Goal: Task Accomplishment & Management: Manage account settings

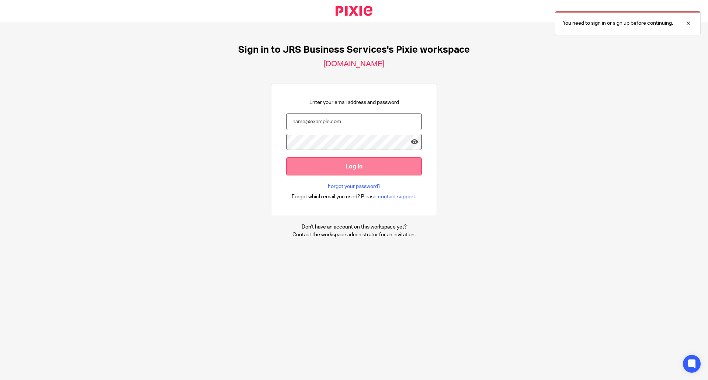
type input "[EMAIL_ADDRESS][DOMAIN_NAME]"
click at [342, 167] on input "Log in" at bounding box center [354, 166] width 136 height 18
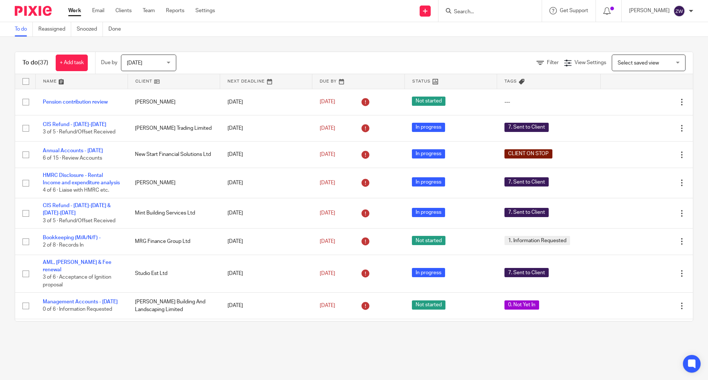
click at [150, 60] on span "Today" at bounding box center [146, 62] width 39 height 15
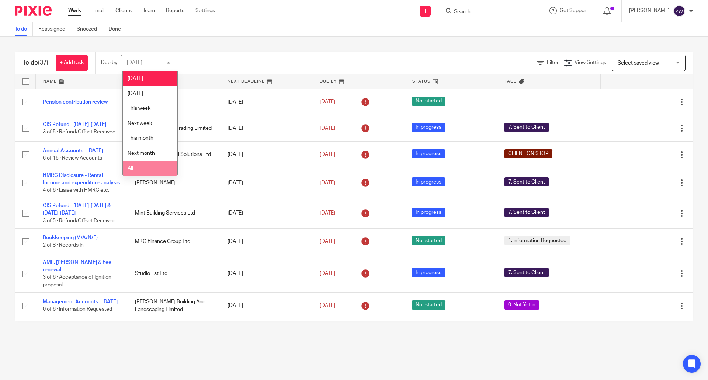
click at [147, 164] on li "All" at bounding box center [150, 168] width 55 height 15
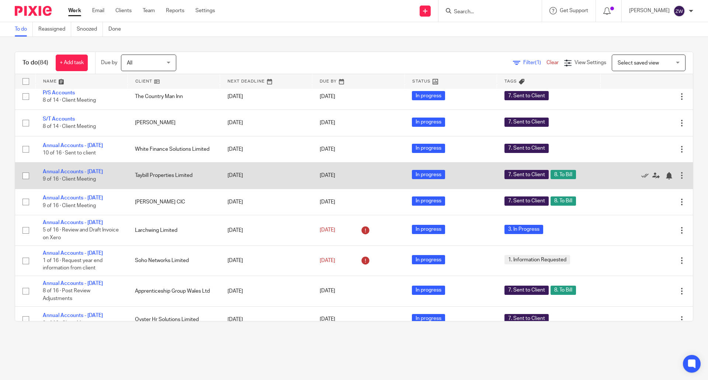
scroll to position [590, 0]
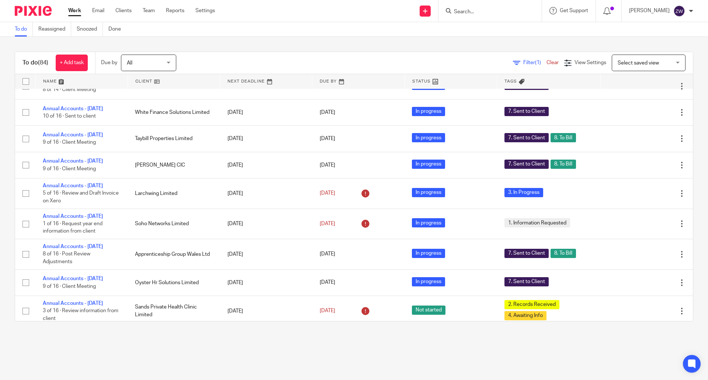
click at [292, 30] on div "To do Reassigned Snoozed Done" at bounding box center [354, 29] width 708 height 15
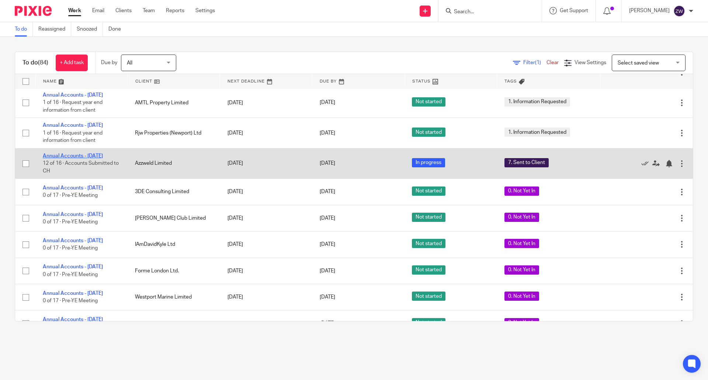
click at [100, 159] on link "Annual Accounts - July 2025" at bounding box center [73, 155] width 60 height 5
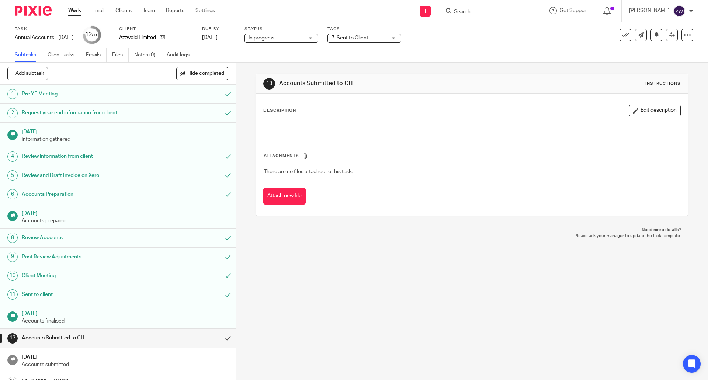
click at [370, 42] on div "7. Sent to Client" at bounding box center [364, 38] width 74 height 9
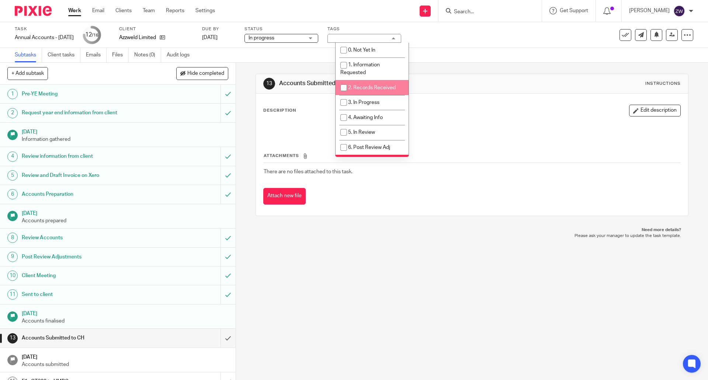
scroll to position [37, 0]
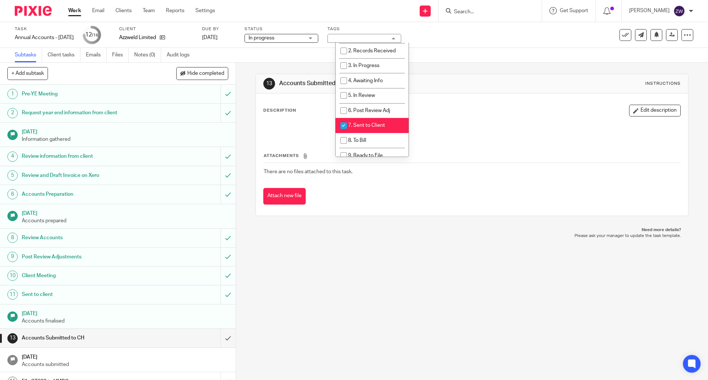
click at [372, 123] on span "7. Sent to Client" at bounding box center [366, 125] width 37 height 5
checkbox input "false"
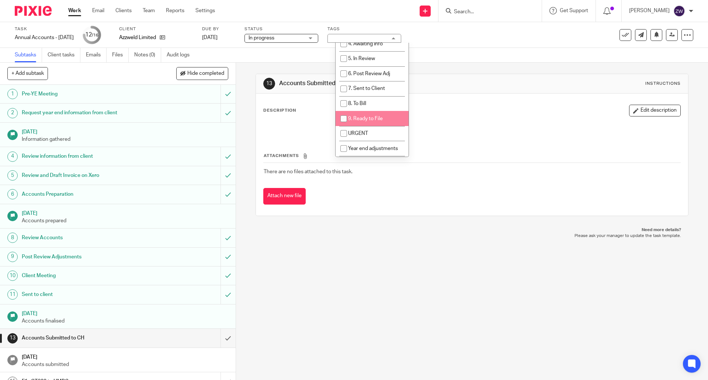
click at [363, 121] on span "9. Ready to File" at bounding box center [365, 118] width 35 height 5
checkbox input "true"
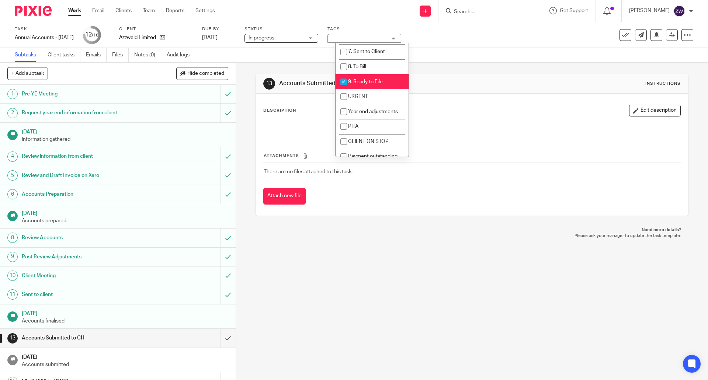
scroll to position [118, 0]
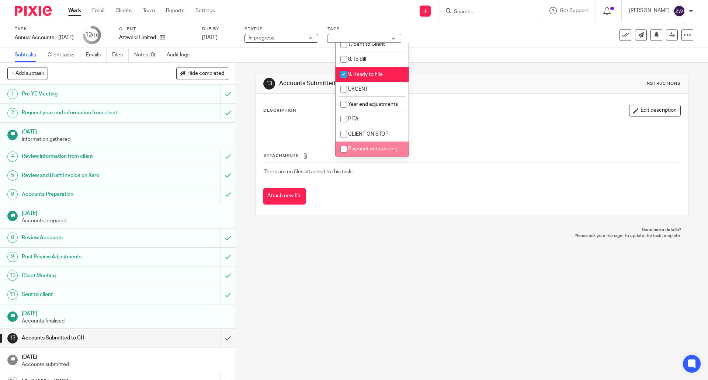
click at [363, 147] on span "Payment outstanding" at bounding box center [372, 148] width 49 height 5
checkbox input "true"
click at [23, 11] on img at bounding box center [33, 11] width 37 height 10
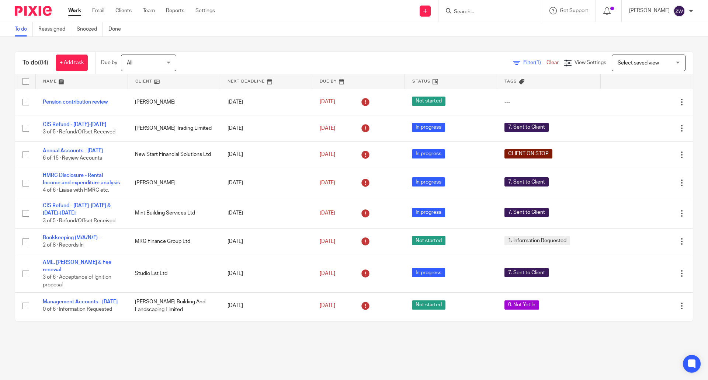
click at [277, 47] on div "To do (84) + Add task Due by All All Today Tomorrow This week Next week This mo…" at bounding box center [354, 186] width 708 height 299
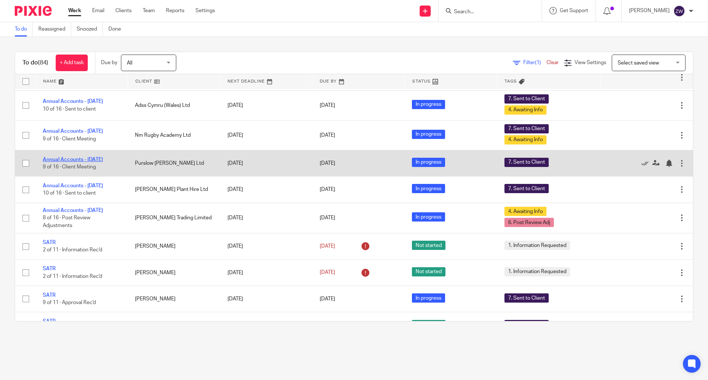
click at [89, 162] on link "Annual Accounts - [DATE]" at bounding box center [73, 159] width 60 height 5
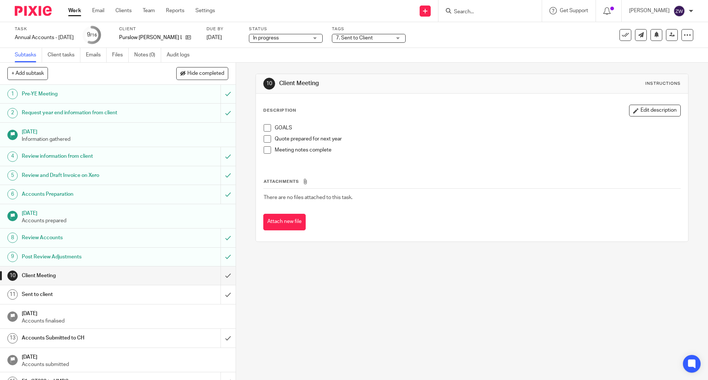
click at [373, 38] on span "7. Sent to Client" at bounding box center [354, 37] width 37 height 5
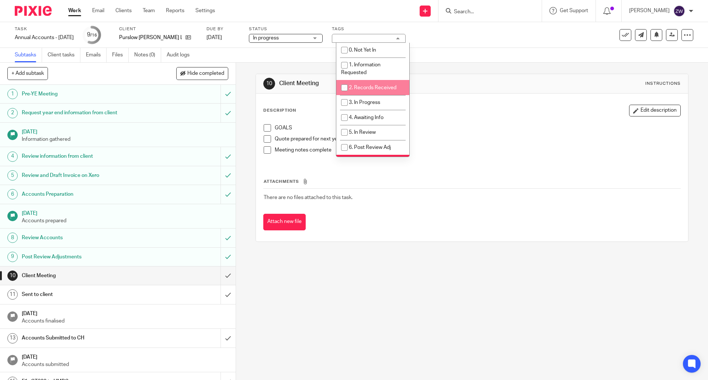
scroll to position [37, 0]
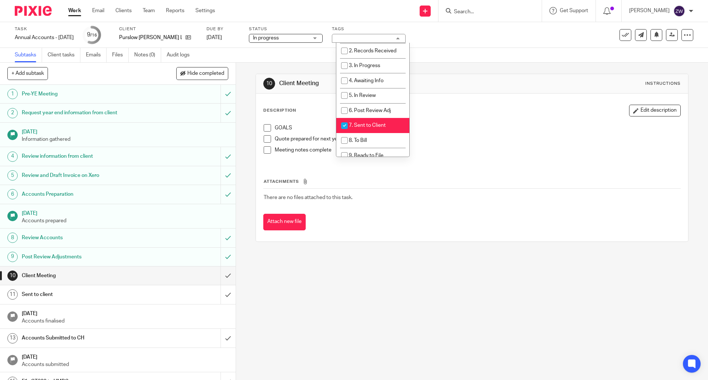
click at [363, 121] on li "7. Sent to Client" at bounding box center [372, 125] width 73 height 15
checkbox input "false"
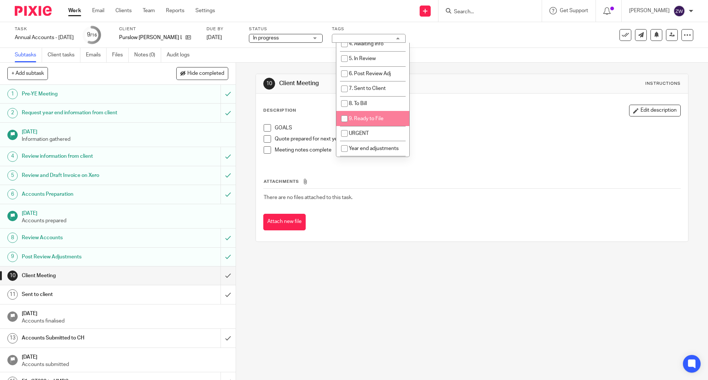
click at [364, 118] on span "9. Ready to File" at bounding box center [366, 118] width 35 height 5
checkbox input "true"
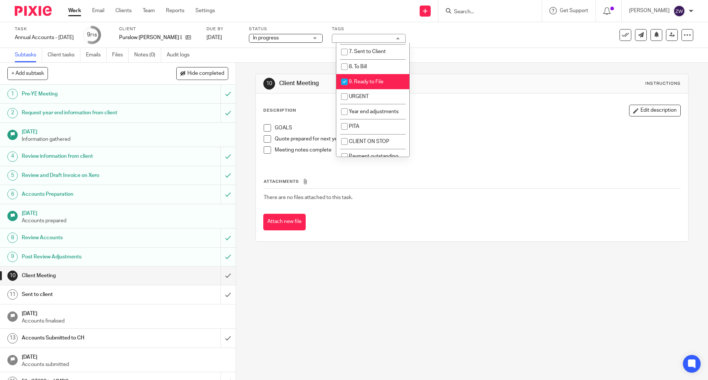
scroll to position [118, 0]
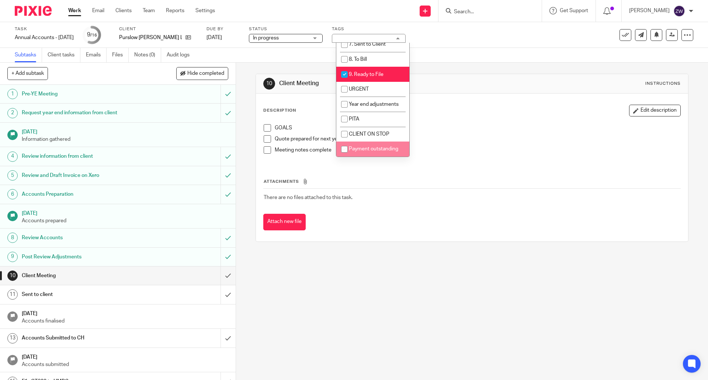
click at [367, 153] on li "Payment outstanding" at bounding box center [372, 149] width 73 height 15
checkbox input "true"
click at [383, 271] on div "10 Client Meeting Instructions Description Edit description GOALS Quote prepare…" at bounding box center [472, 221] width 472 height 317
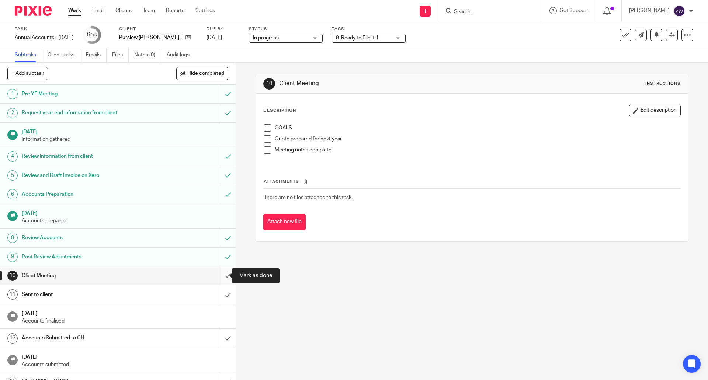
click at [219, 273] on input "submit" at bounding box center [118, 276] width 236 height 18
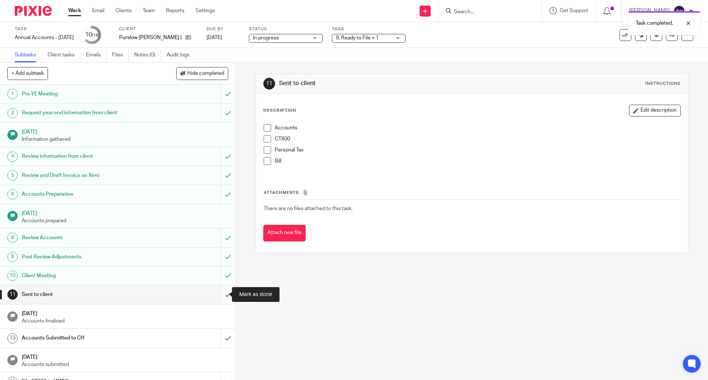
click at [220, 298] on input "submit" at bounding box center [118, 294] width 236 height 18
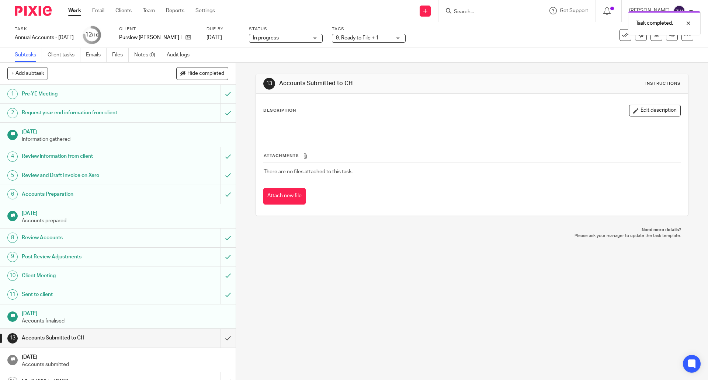
click at [32, 12] on img at bounding box center [33, 11] width 37 height 10
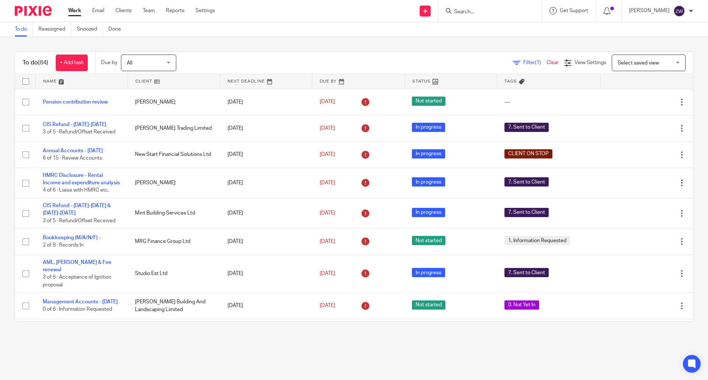
click at [382, 40] on div "To do (84) + Add task Due by All All Today Tomorrow This week Next week This mo…" at bounding box center [354, 186] width 708 height 299
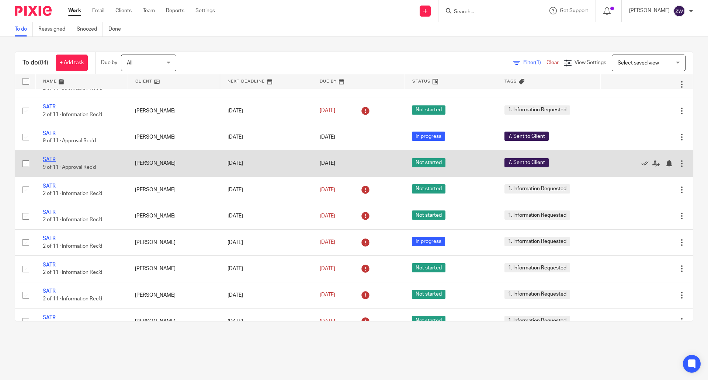
click at [48, 162] on link "SATR" at bounding box center [49, 159] width 13 height 5
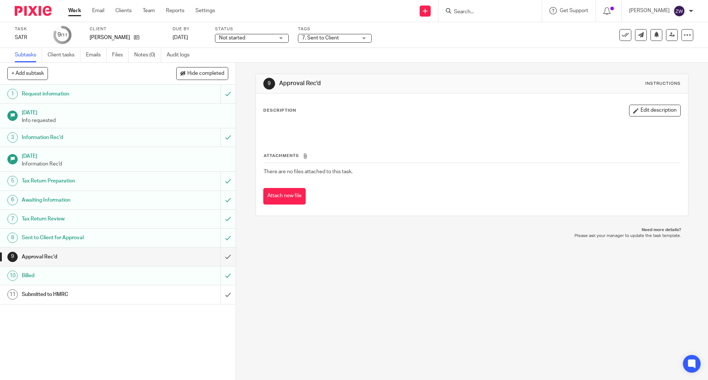
click at [337, 38] on span "7. Sent to Client" at bounding box center [320, 37] width 37 height 5
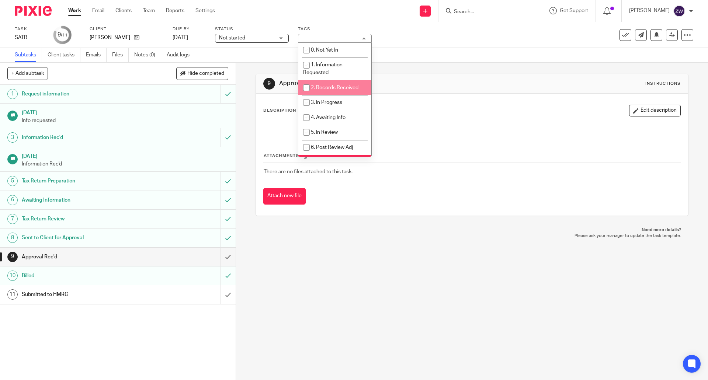
scroll to position [111, 0]
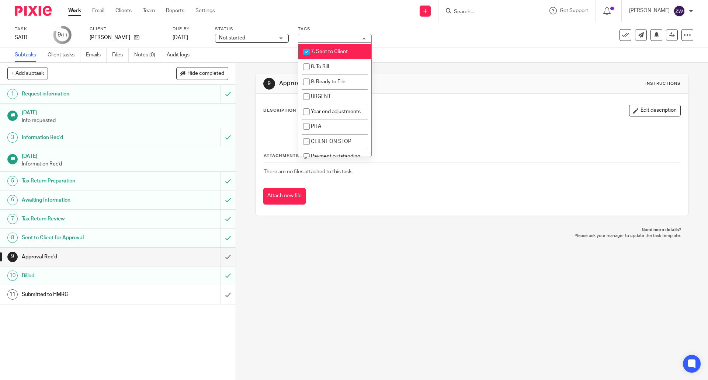
click at [322, 56] on li "7. Sent to Client" at bounding box center [334, 51] width 73 height 15
checkbox input "false"
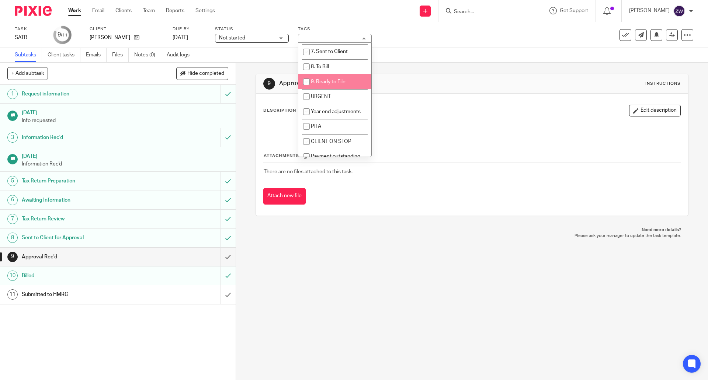
click at [329, 83] on span "9. Ready to File" at bounding box center [328, 81] width 35 height 5
checkbox input "true"
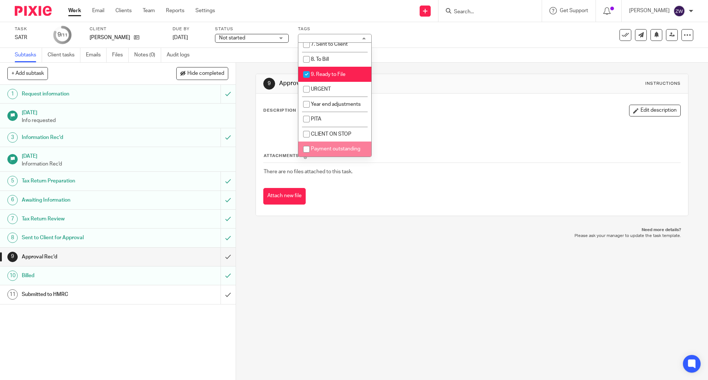
click at [333, 146] on li "Payment outstanding" at bounding box center [334, 149] width 73 height 15
checkbox input "true"
click at [218, 257] on input "submit" at bounding box center [118, 257] width 236 height 18
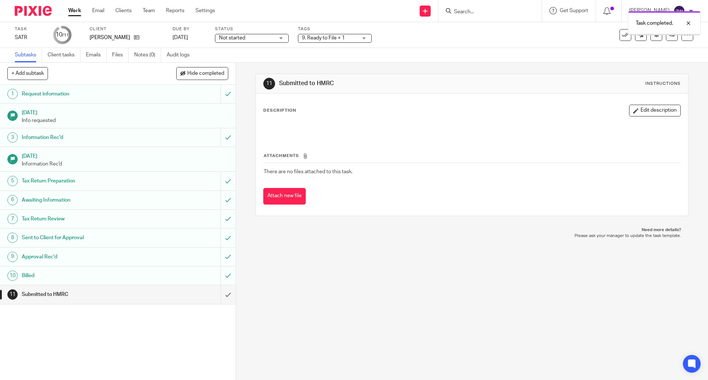
click at [35, 6] on div at bounding box center [30, 11] width 61 height 22
click at [36, 5] on div at bounding box center [30, 11] width 61 height 22
click at [36, 10] on img at bounding box center [33, 11] width 37 height 10
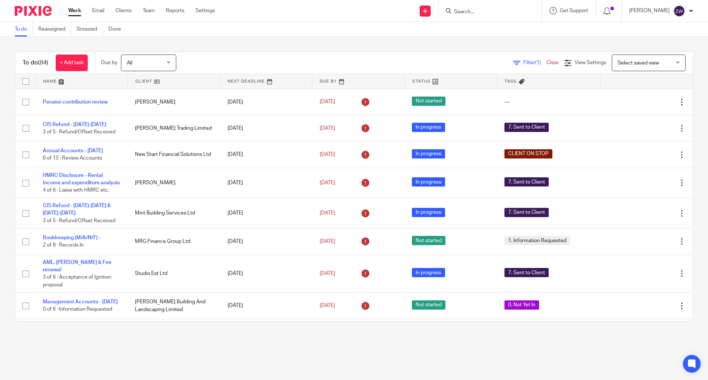
click at [330, 51] on div "To do (84) + Add task Due by All All Today Tomorrow This week Next week This mo…" at bounding box center [354, 186] width 708 height 299
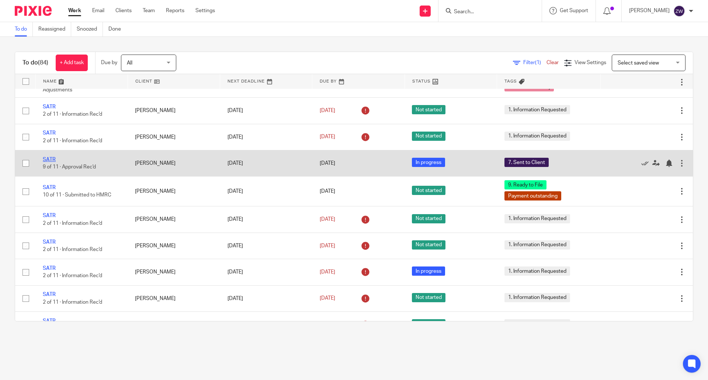
click at [54, 162] on link "SATR" at bounding box center [49, 159] width 13 height 5
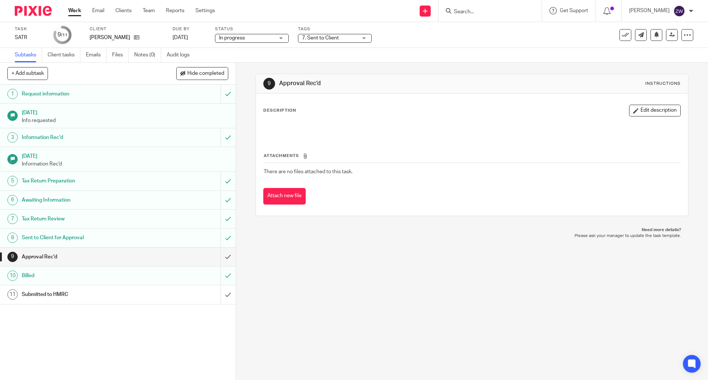
click at [313, 34] on div "7. Sent to Client" at bounding box center [335, 38] width 74 height 9
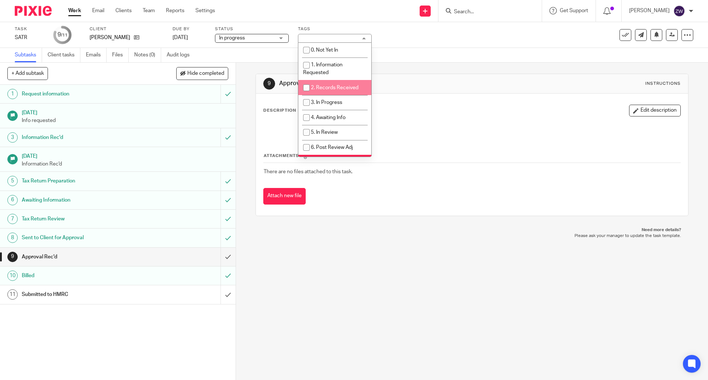
scroll to position [37, 0]
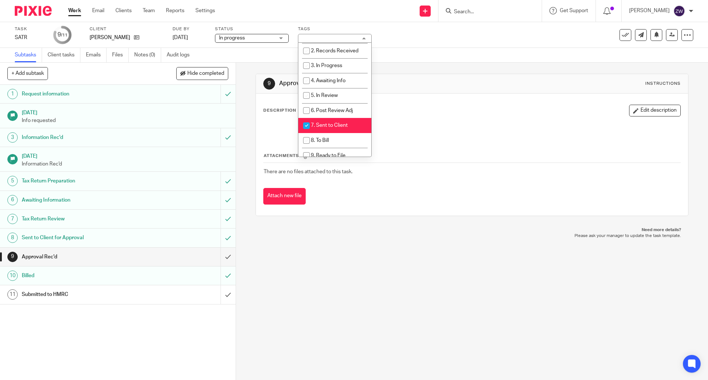
click at [331, 122] on li "7. Sent to Client" at bounding box center [334, 125] width 73 height 15
checkbox input "false"
click at [331, 122] on li "9. Ready to File" at bounding box center [334, 118] width 73 height 15
checkbox input "true"
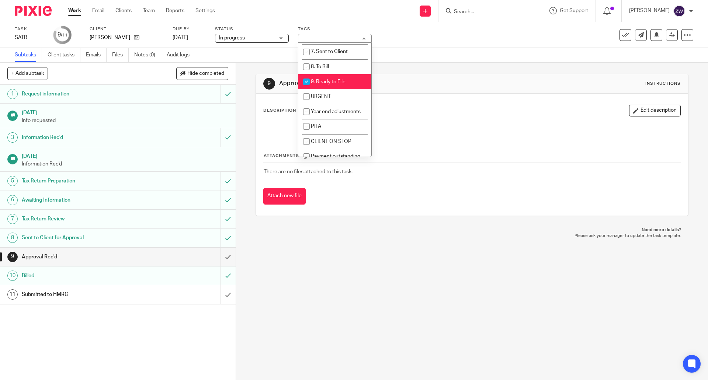
scroll to position [118, 0]
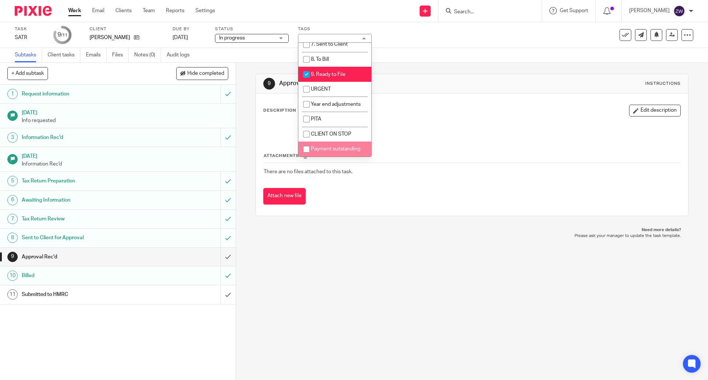
click at [331, 149] on span "Payment outstanding" at bounding box center [335, 148] width 49 height 5
checkbox input "true"
click at [373, 268] on div "9 Approval Rec'd Instructions Description Edit description Attachments There ar…" at bounding box center [472, 221] width 472 height 317
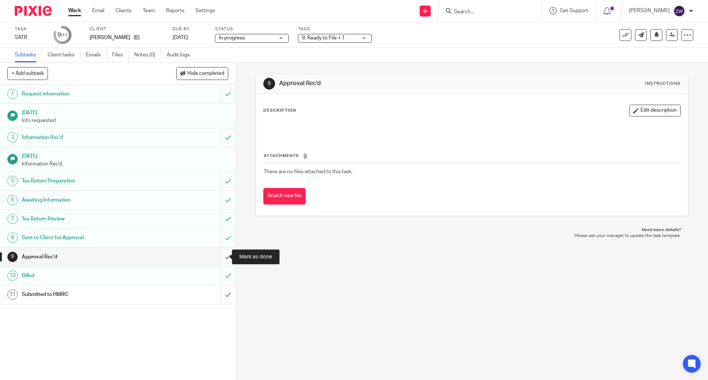
click at [217, 257] on input "submit" at bounding box center [118, 257] width 236 height 18
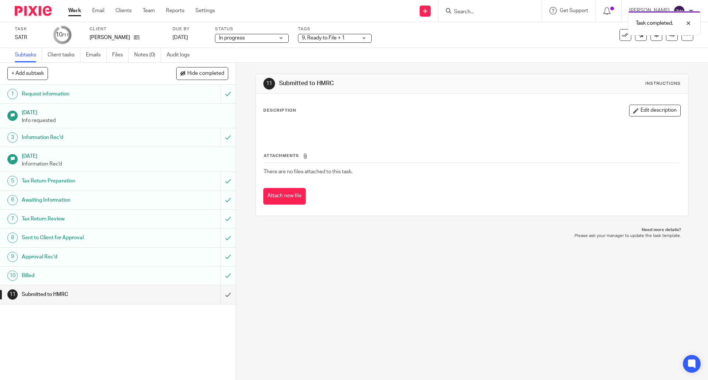
click at [39, 10] on img at bounding box center [33, 11] width 37 height 10
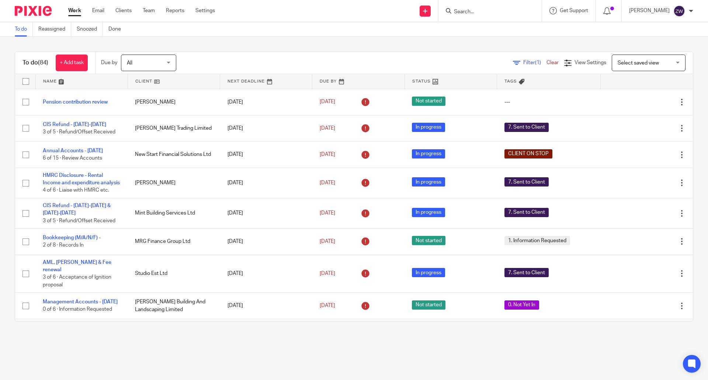
click at [236, 40] on div "To do (84) + Add task Due by All All Today Tomorrow This week Next week This mo…" at bounding box center [354, 186] width 708 height 299
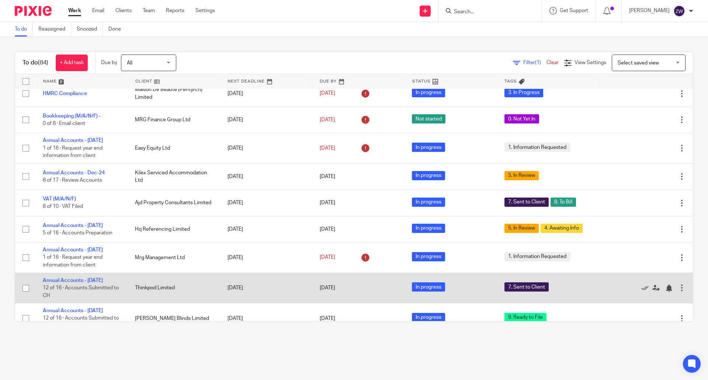
scroll to position [387, 0]
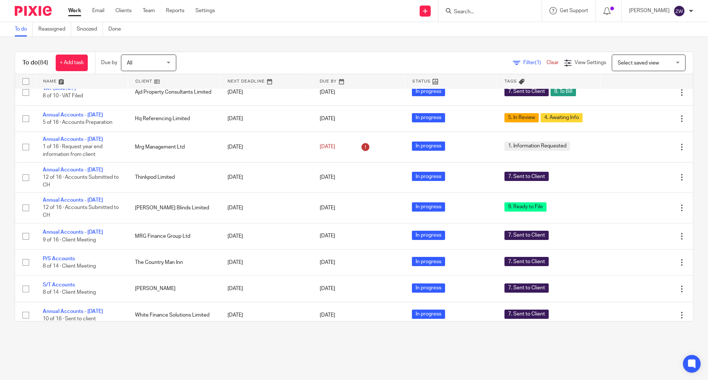
click at [477, 10] on input "Search" at bounding box center [486, 12] width 66 height 7
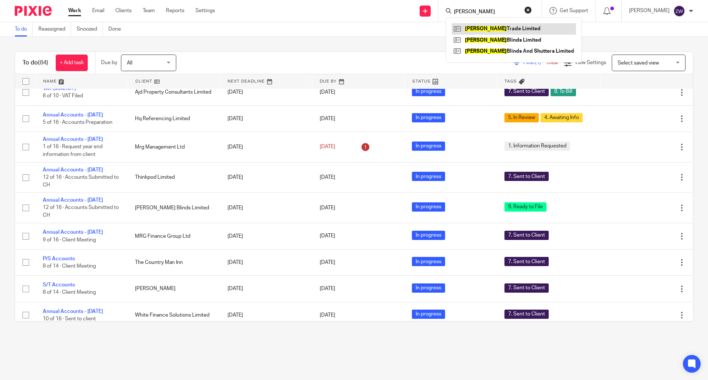
type input "hepworth"
click at [363, 36] on div "To do Reassigned Snoozed Done" at bounding box center [354, 29] width 708 height 15
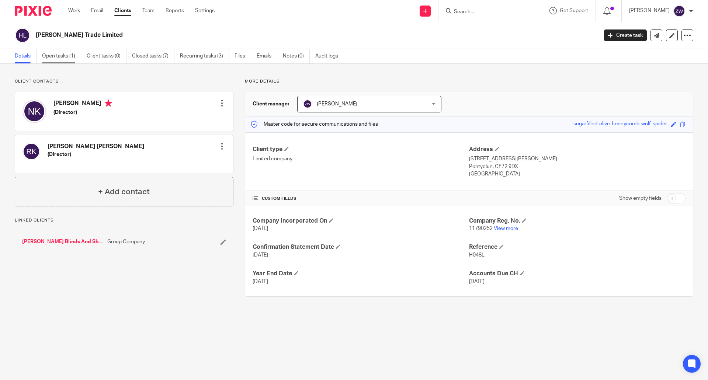
click at [51, 59] on link "Open tasks (1)" at bounding box center [61, 56] width 39 height 14
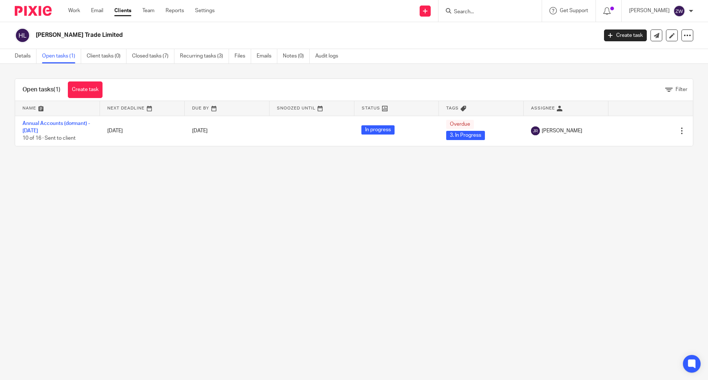
click at [477, 11] on input "Search" at bounding box center [486, 12] width 66 height 7
type input "lantern"
click at [489, 27] on link at bounding box center [497, 28] width 91 height 11
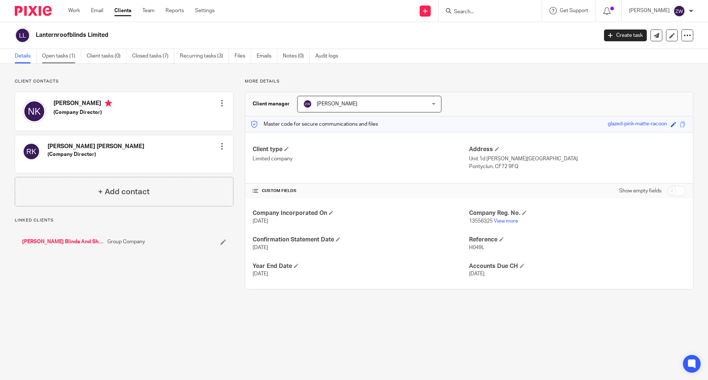
click at [68, 55] on link "Open tasks (1)" at bounding box center [61, 56] width 39 height 14
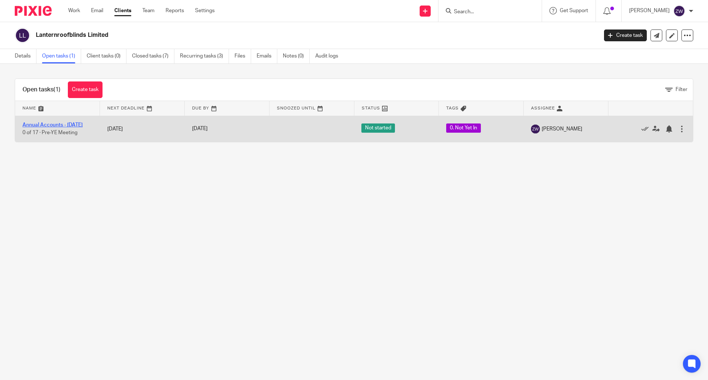
click at [48, 123] on link "Annual Accounts - [DATE]" at bounding box center [52, 124] width 60 height 5
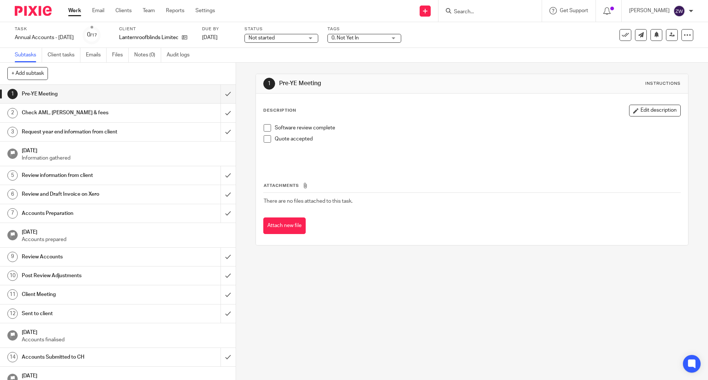
click at [385, 36] on span "0. Not Yet In" at bounding box center [358, 38] width 55 height 8
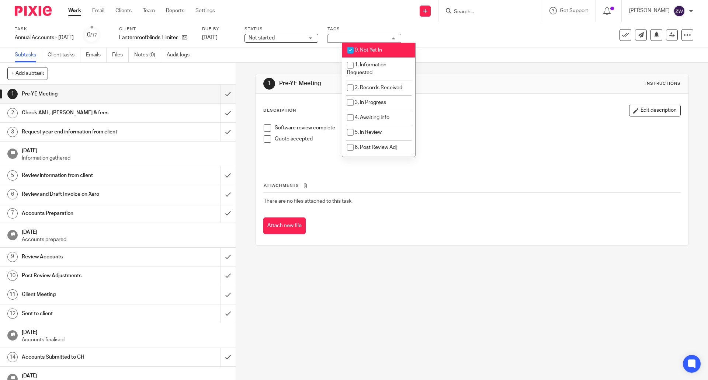
click at [382, 52] on span "0. Not Yet In" at bounding box center [368, 50] width 27 height 5
checkbox input "false"
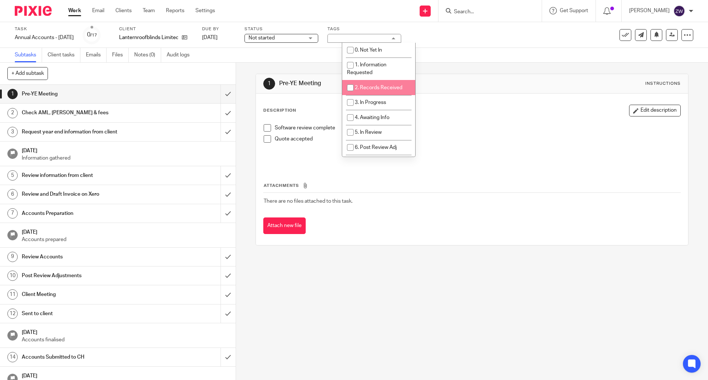
click at [381, 85] on li "2. Records Received" at bounding box center [378, 87] width 73 height 15
checkbox input "true"
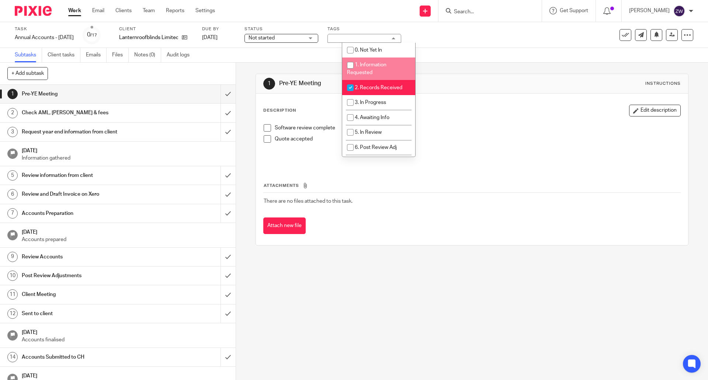
click at [296, 53] on div "Subtasks Client tasks Emails Files Notes (0) Audit logs" at bounding box center [354, 55] width 708 height 15
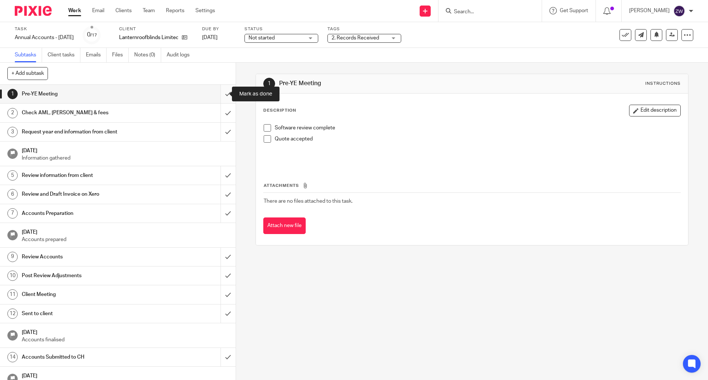
click at [216, 96] on input "submit" at bounding box center [118, 94] width 236 height 18
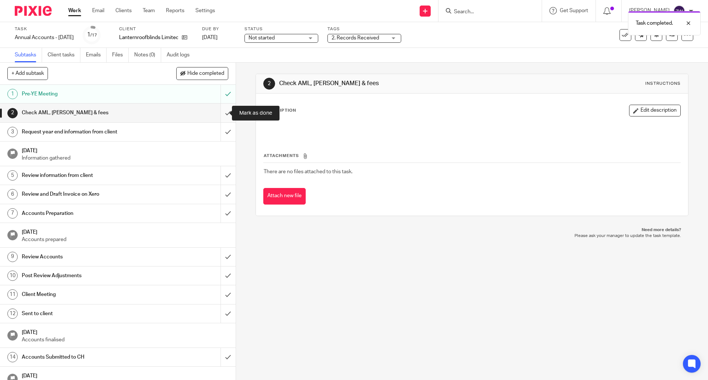
click at [219, 114] on input "submit" at bounding box center [118, 113] width 236 height 18
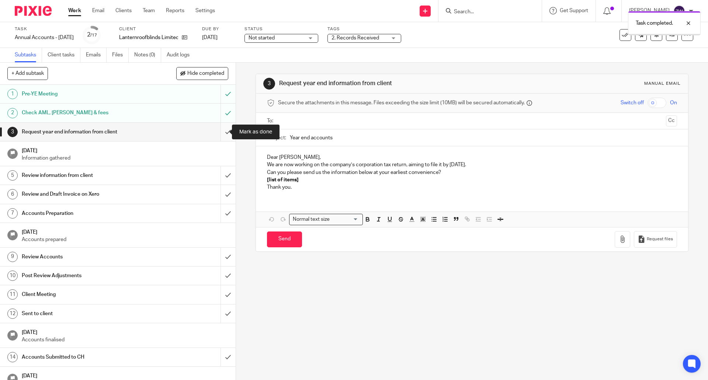
click at [226, 130] on input "submit" at bounding box center [118, 132] width 236 height 18
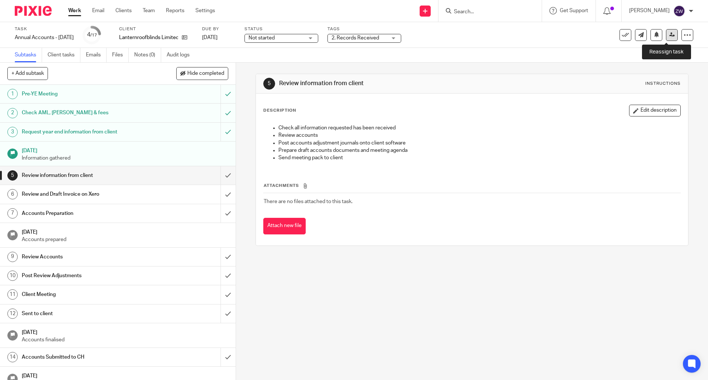
click at [670, 35] on link at bounding box center [672, 35] width 12 height 12
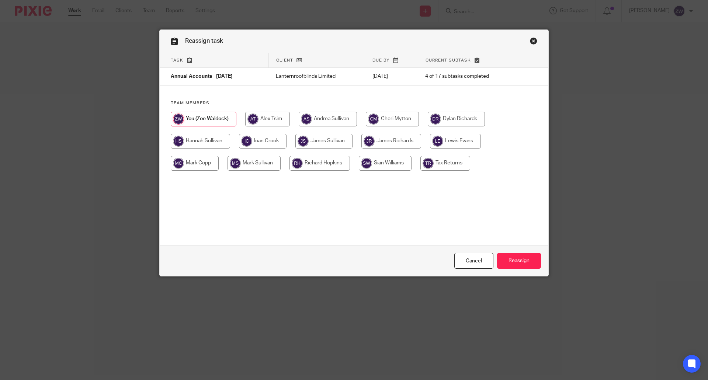
click at [381, 141] on input "radio" at bounding box center [391, 141] width 60 height 15
radio input "true"
click at [513, 258] on input "Reassign" at bounding box center [519, 261] width 44 height 16
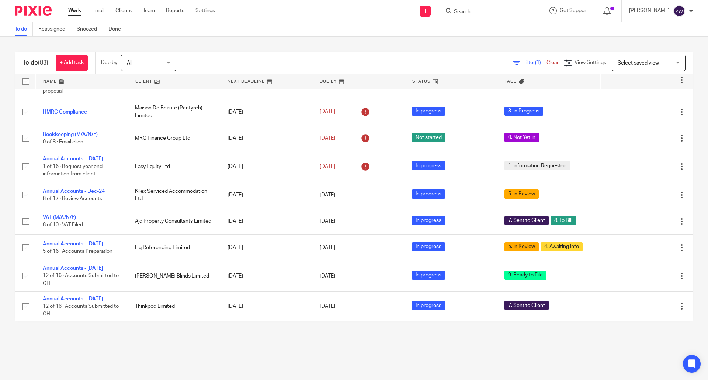
scroll to position [295, 0]
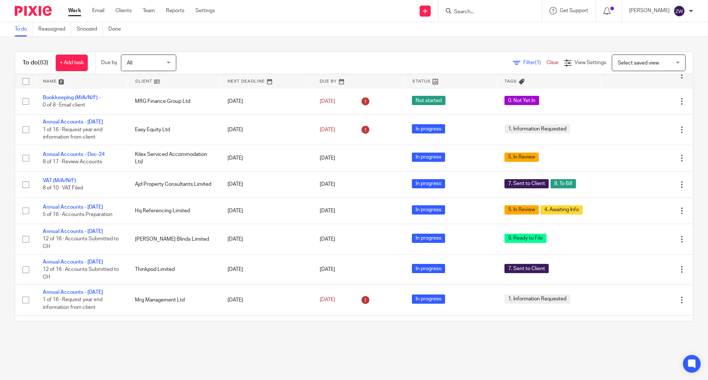
click at [283, 43] on div "To do (83) + Add task Due by All All Today Tomorrow This week Next week This mo…" at bounding box center [354, 186] width 708 height 299
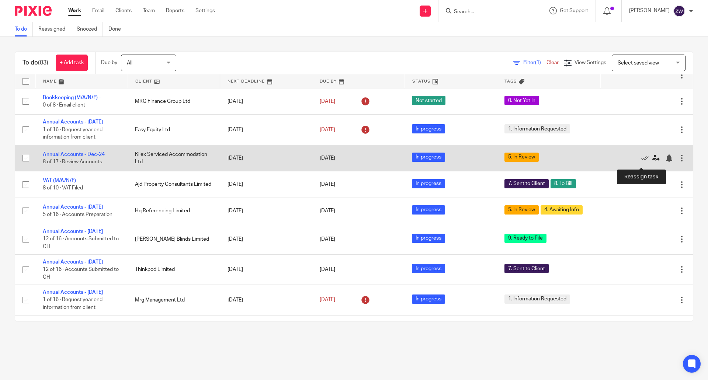
click at [652, 161] on link at bounding box center [657, 157] width 11 height 7
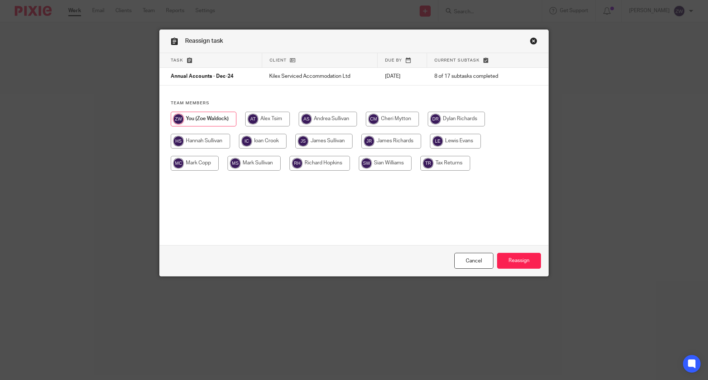
click at [446, 124] on input "radio" at bounding box center [456, 119] width 57 height 15
radio input "true"
drag, startPoint x: 508, startPoint y: 259, endPoint x: 434, endPoint y: 214, distance: 86.2
click at [508, 259] on input "Reassign" at bounding box center [519, 261] width 44 height 16
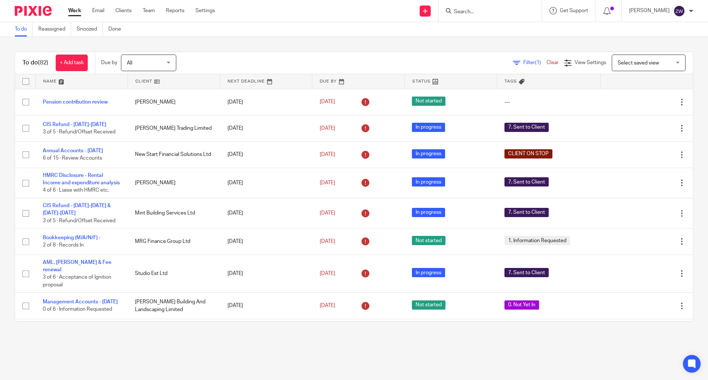
click at [323, 45] on div "To do (82) + Add task Due by All All Today Tomorrow This week Next week This mo…" at bounding box center [354, 186] width 708 height 299
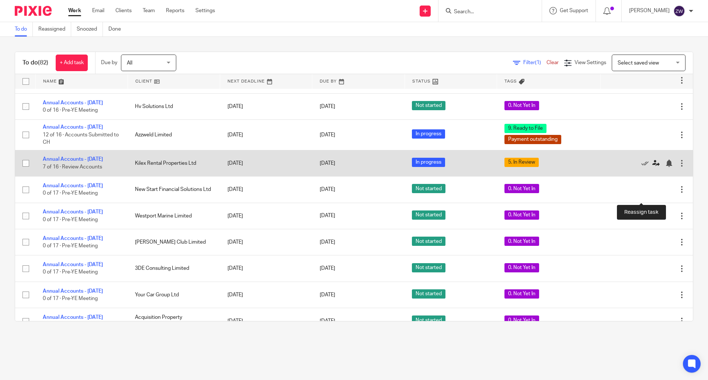
click at [652, 167] on icon at bounding box center [655, 163] width 7 height 7
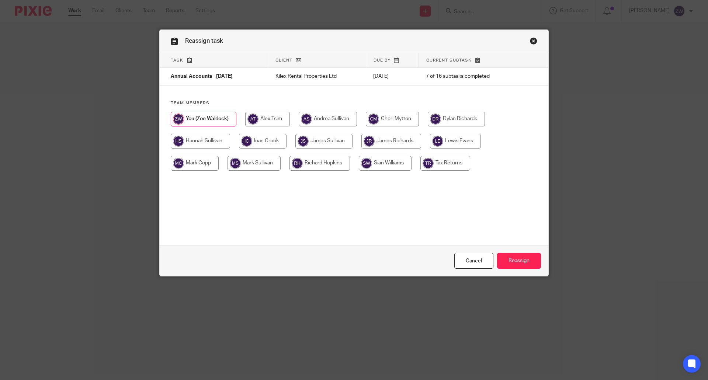
click at [450, 123] on input "radio" at bounding box center [456, 119] width 57 height 15
radio input "true"
click at [522, 260] on input "Reassign" at bounding box center [519, 261] width 44 height 16
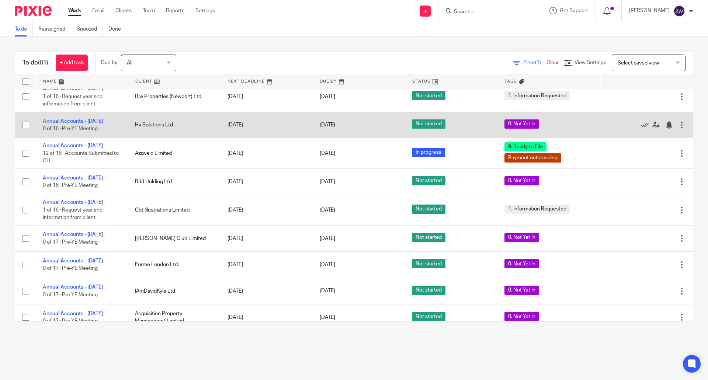
scroll to position [1696, 0]
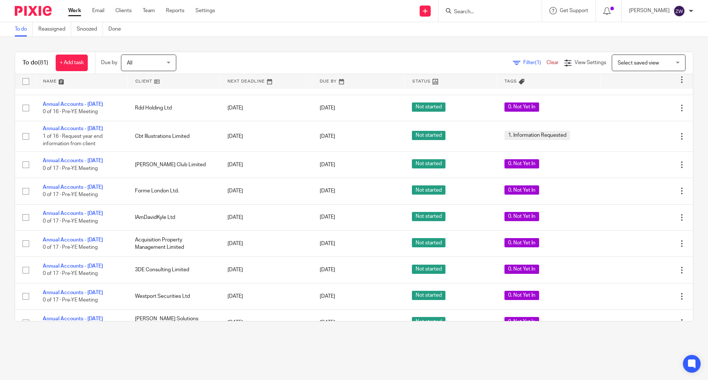
click at [485, 9] on input "Search" at bounding box center [486, 12] width 66 height 7
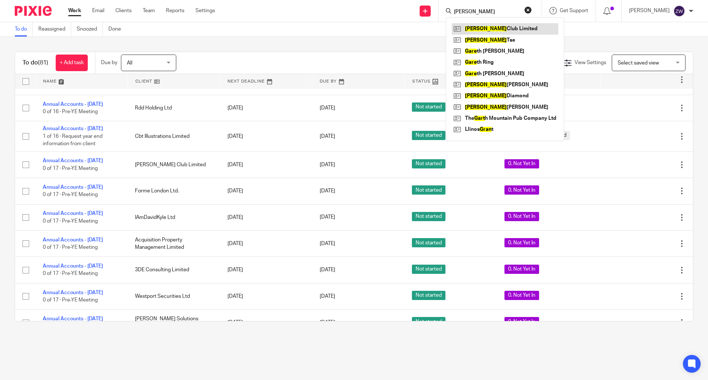
type input "garn"
click at [483, 25] on link at bounding box center [505, 28] width 107 height 11
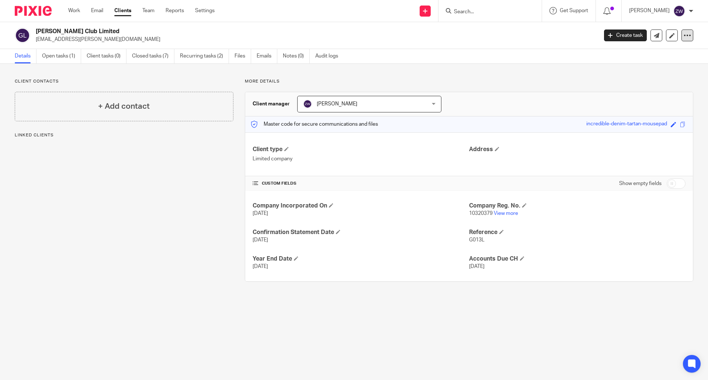
click at [683, 35] on icon at bounding box center [686, 35] width 7 height 7
click at [634, 86] on button "Archive client" at bounding box center [641, 86] width 81 height 10
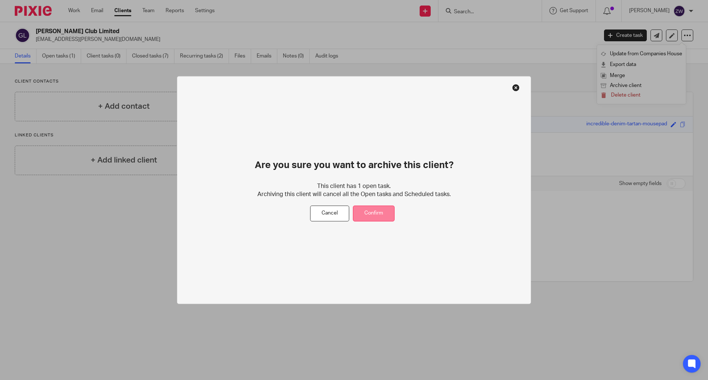
click at [368, 210] on button "Confirm" at bounding box center [374, 214] width 42 height 16
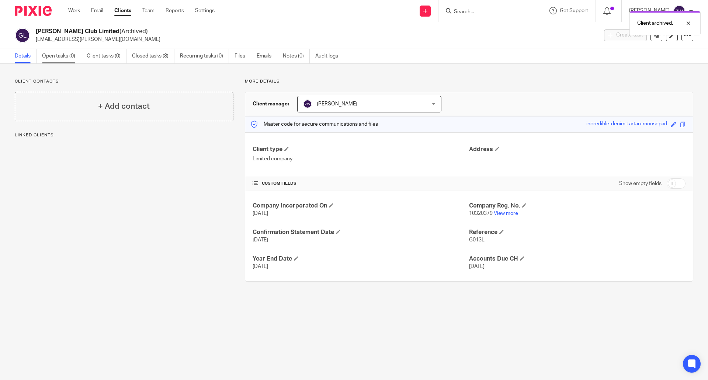
click at [59, 58] on link "Open tasks (0)" at bounding box center [61, 56] width 39 height 14
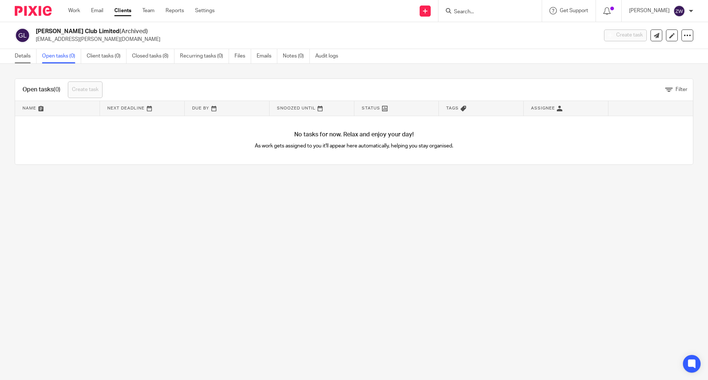
click at [28, 56] on link "Details" at bounding box center [26, 56] width 22 height 14
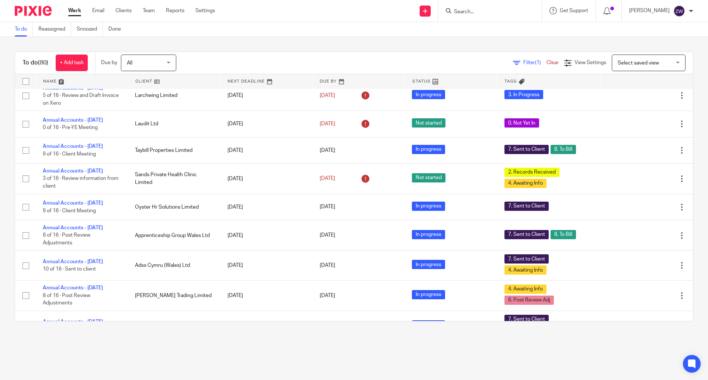
scroll to position [629, 0]
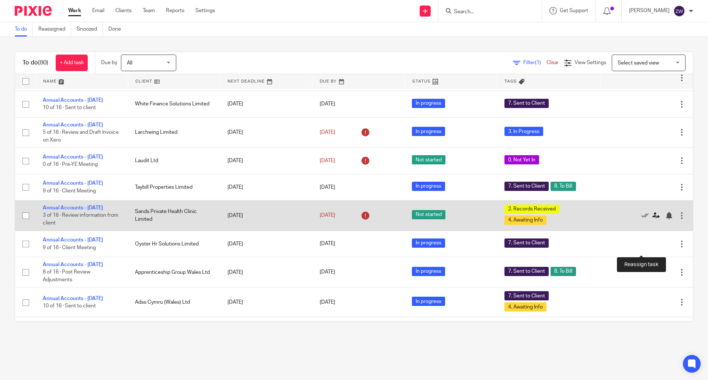
click at [652, 219] on icon at bounding box center [655, 215] width 7 height 7
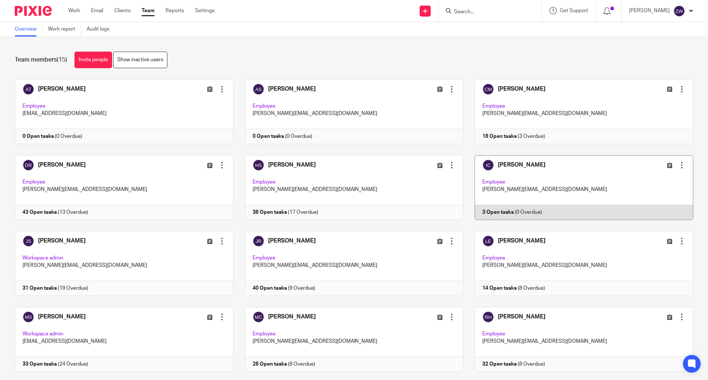
click at [546, 163] on link at bounding box center [578, 187] width 230 height 65
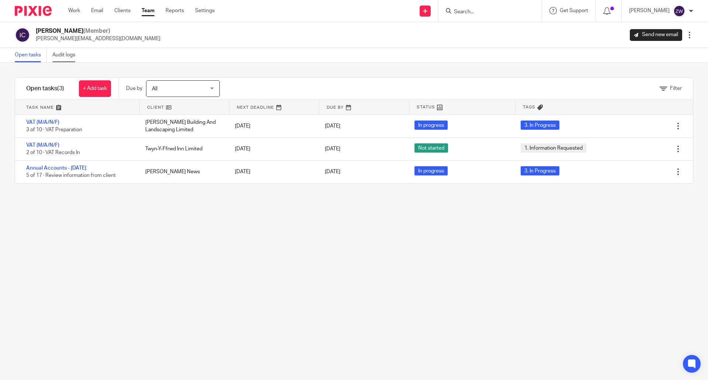
click at [62, 51] on link "Audit logs" at bounding box center [66, 55] width 28 height 14
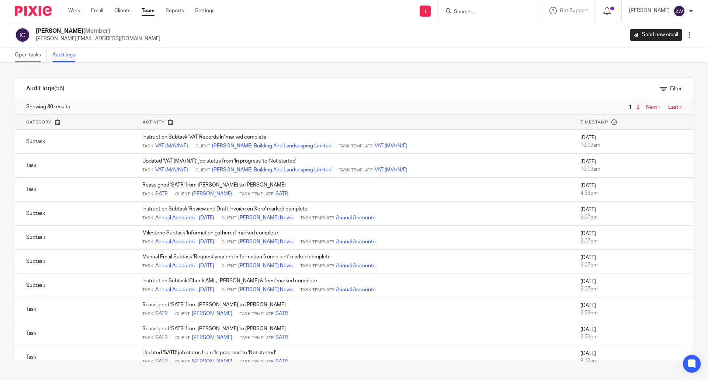
click at [28, 57] on link "Open tasks" at bounding box center [31, 55] width 32 height 14
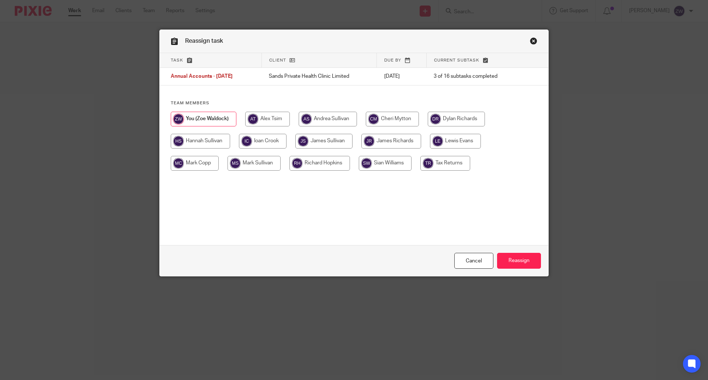
click at [246, 135] on input "radio" at bounding box center [263, 141] width 48 height 15
radio input "true"
click at [514, 257] on input "Reassign" at bounding box center [519, 261] width 44 height 16
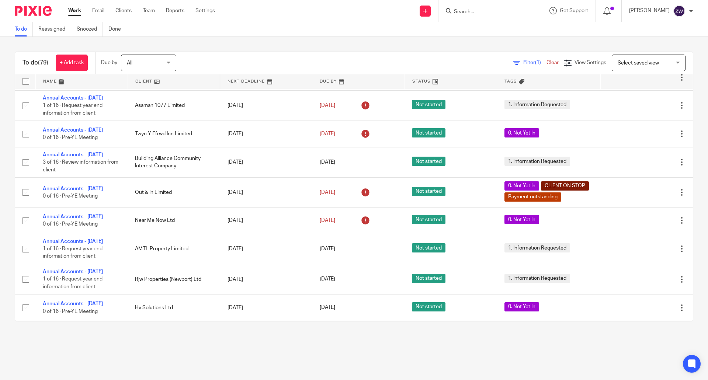
scroll to position [1372, 0]
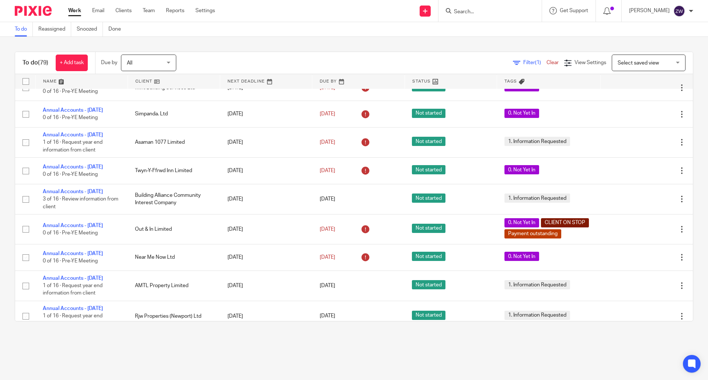
click at [34, 15] on img at bounding box center [33, 11] width 37 height 10
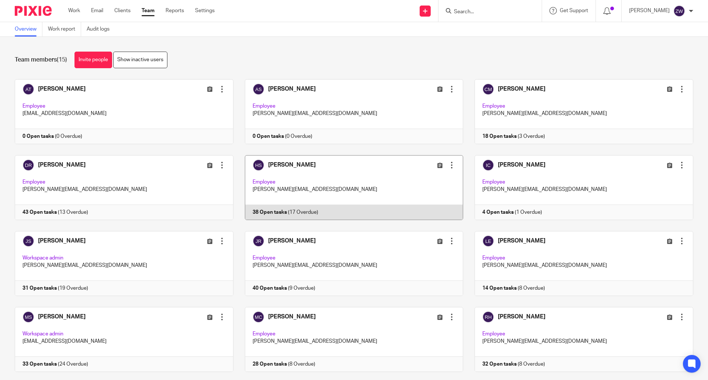
click at [300, 164] on link at bounding box center [348, 187] width 230 height 65
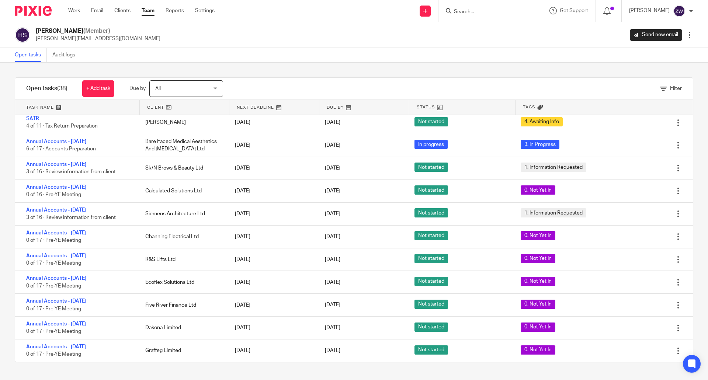
scroll to position [634, 0]
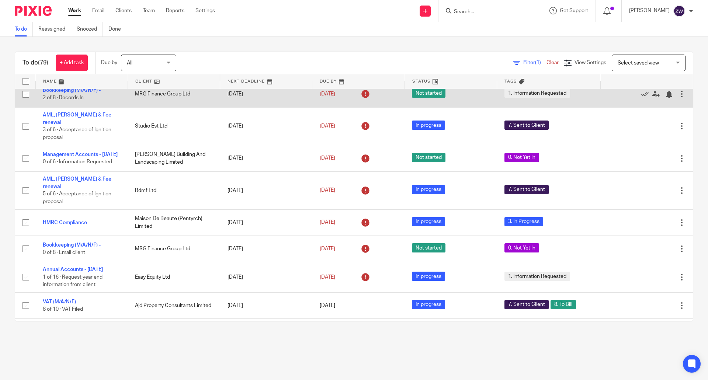
scroll to position [184, 0]
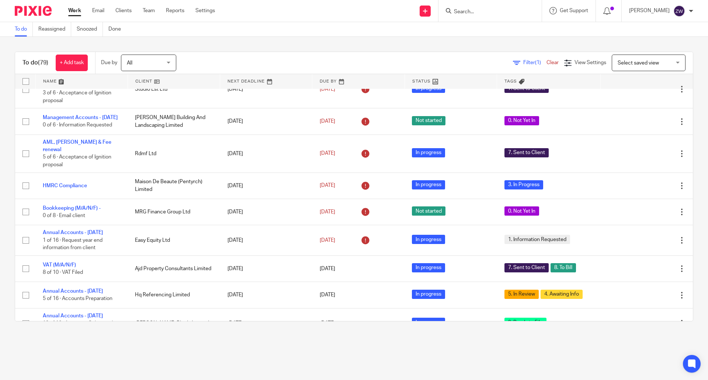
drag, startPoint x: 38, startPoint y: 11, endPoint x: 59, endPoint y: 1, distance: 23.1
click at [38, 11] on img at bounding box center [33, 11] width 37 height 10
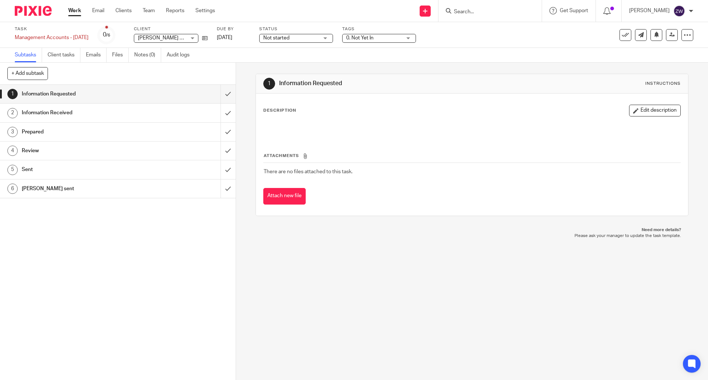
click at [369, 39] on span "0. Not Yet In" at bounding box center [359, 37] width 27 height 5
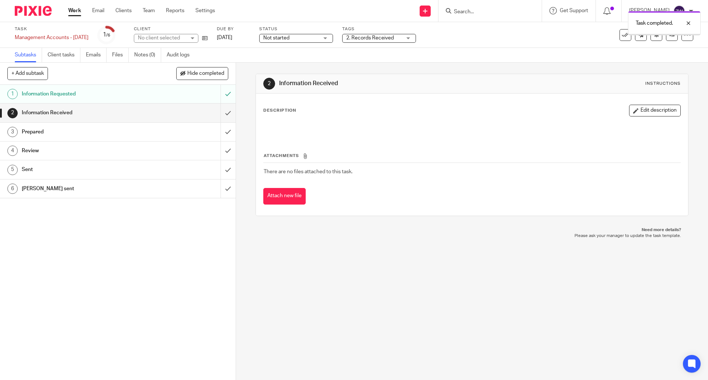
click at [219, 111] on input "submit" at bounding box center [118, 113] width 236 height 18
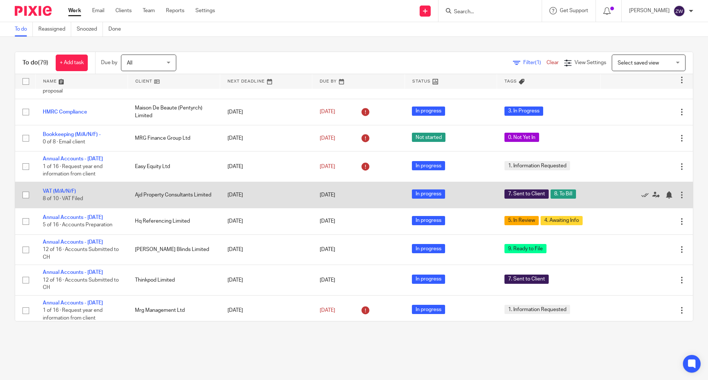
scroll to position [295, 0]
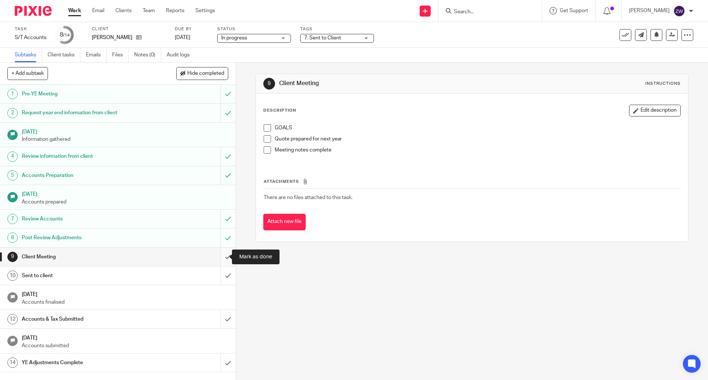
click at [221, 255] on input "submit" at bounding box center [118, 257] width 236 height 18
click at [221, 257] on input "submit" at bounding box center [118, 257] width 236 height 18
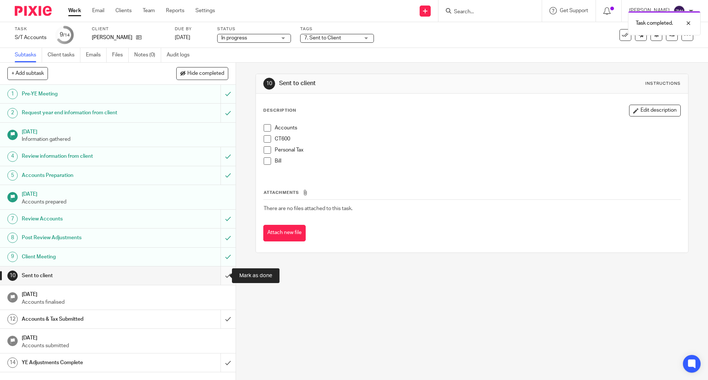
click at [222, 276] on input "submit" at bounding box center [118, 276] width 236 height 18
click at [221, 278] on input "submit" at bounding box center [118, 276] width 236 height 18
